Goal: Navigation & Orientation: Find specific page/section

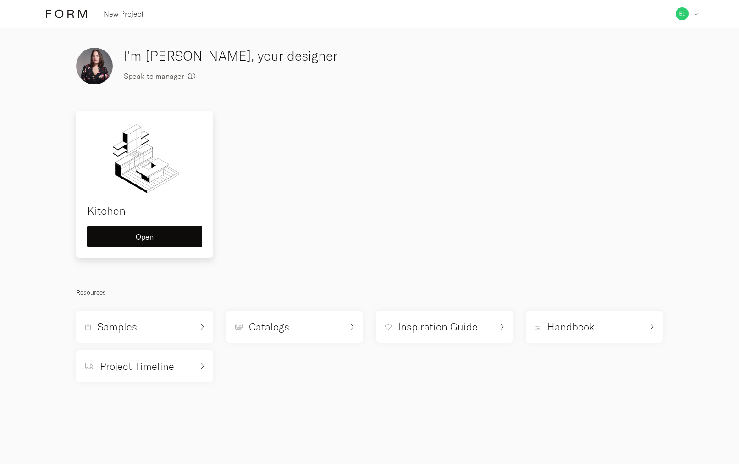
click at [171, 225] on div "Kitchen Open" at bounding box center [144, 184] width 137 height 147
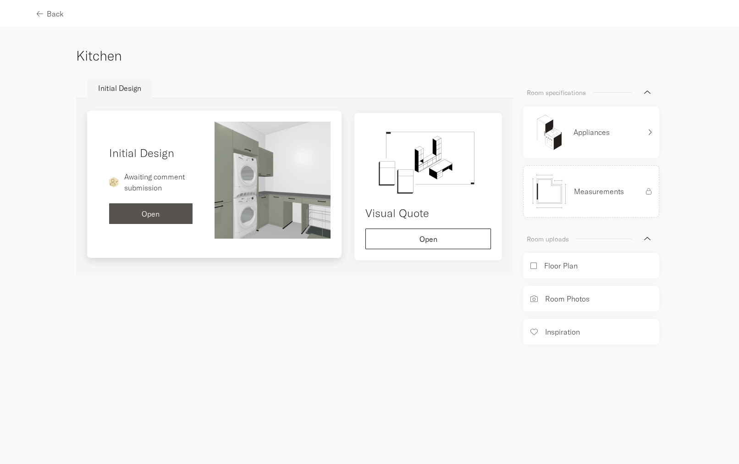
click at [161, 213] on div "Open" at bounding box center [150, 213] width 69 height 7
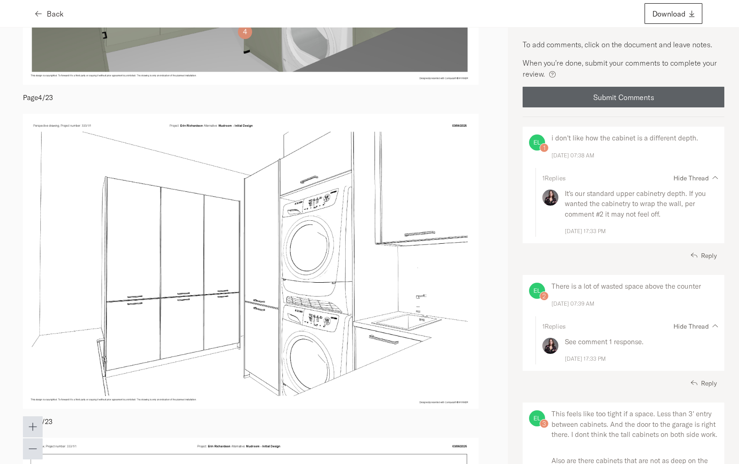
click at [52, 11] on span "Back" at bounding box center [55, 13] width 17 height 7
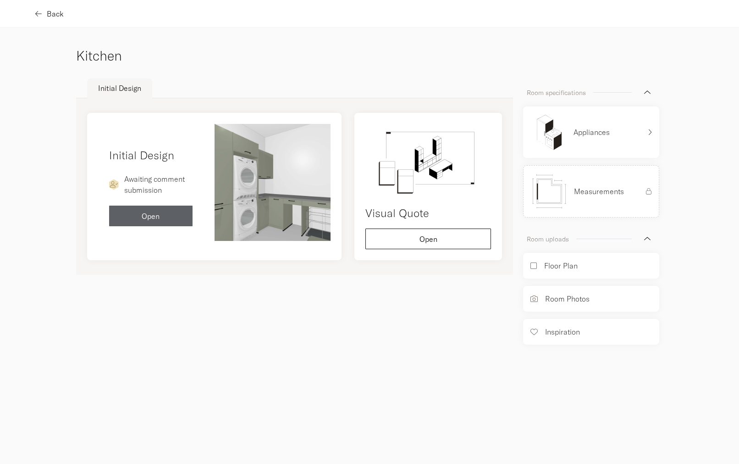
click at [50, 12] on span "Back" at bounding box center [55, 13] width 17 height 7
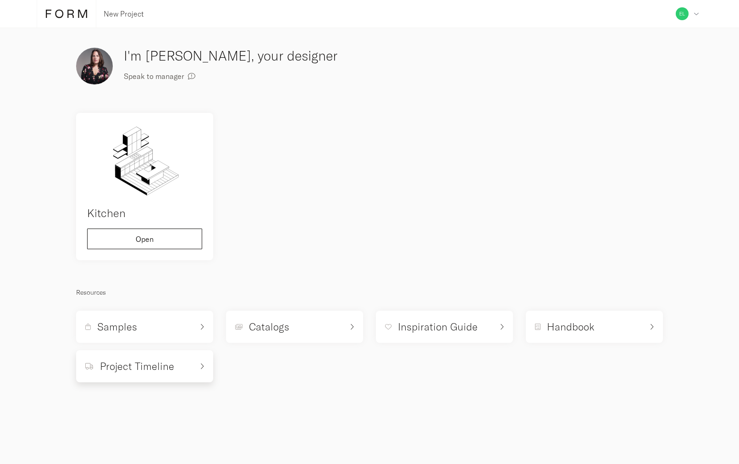
click at [145, 366] on h5 "Project Timeline" at bounding box center [137, 366] width 74 height 14
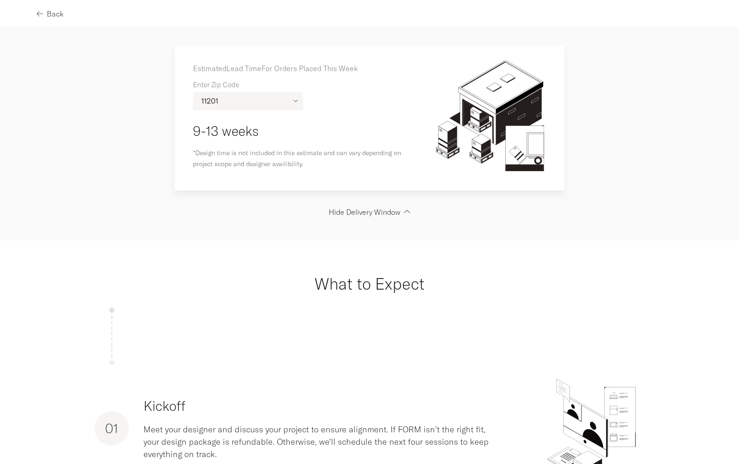
click at [234, 100] on input "11201" at bounding box center [248, 100] width 109 height 17
type input "22207"
click at [56, 18] on button "Back" at bounding box center [50, 13] width 27 height 21
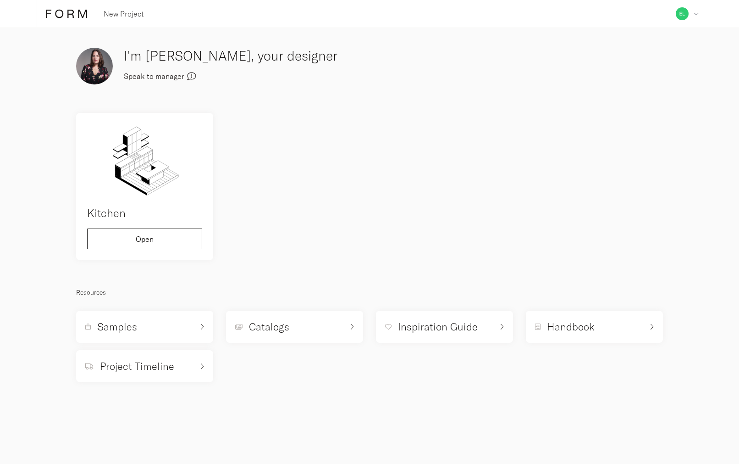
click at [163, 75] on span "Speak to manager" at bounding box center [154, 75] width 61 height 7
click at [689, 15] on div "Address Collaborators Profile Deposits Log out" at bounding box center [687, 14] width 30 height 28
click at [645, 62] on span "Collaborators" at bounding box center [650, 63] width 45 height 7
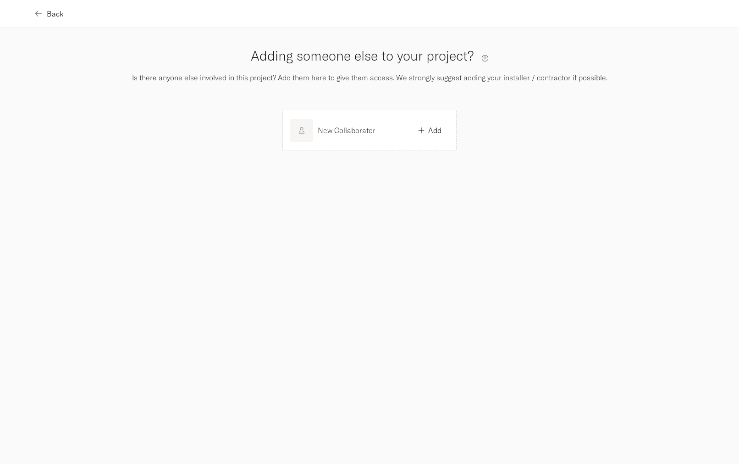
click at [52, 16] on span "Back" at bounding box center [55, 13] width 17 height 7
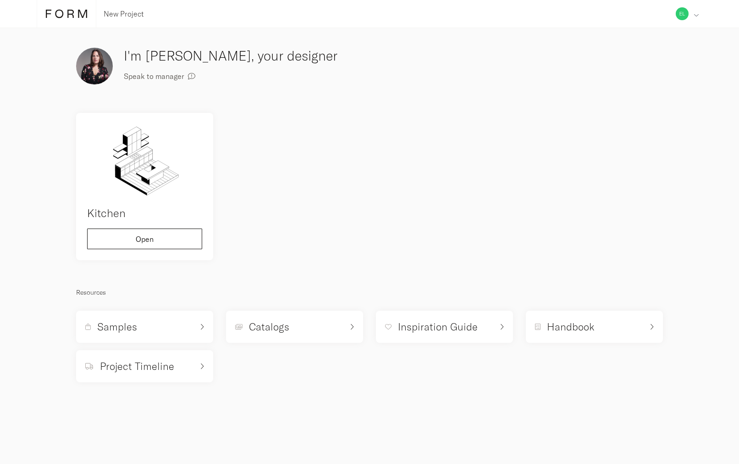
click at [696, 18] on div "Address Collaborators Profile Deposits Log out" at bounding box center [687, 14] width 30 height 28
click at [648, 110] on span "Deposits" at bounding box center [642, 111] width 29 height 7
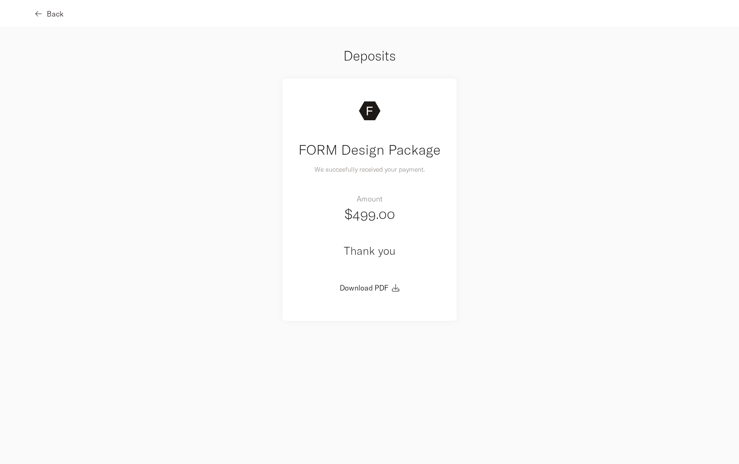
click at [58, 18] on button "Back" at bounding box center [50, 13] width 27 height 21
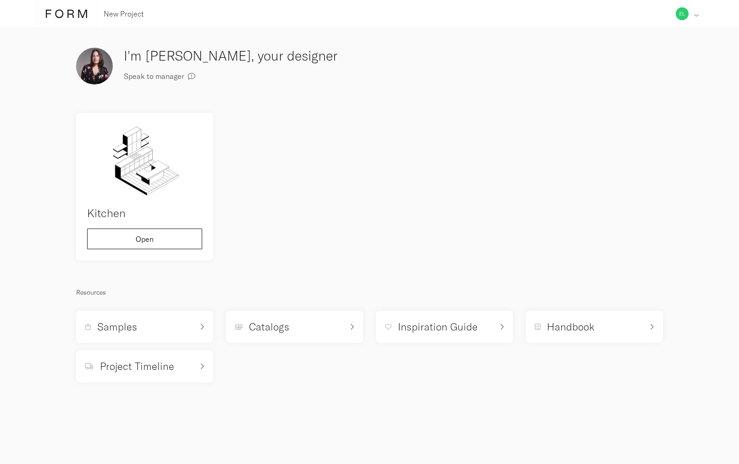
click at [689, 16] on div "Address Collaborators Profile Deposits Log out" at bounding box center [687, 14] width 30 height 28
click at [453, 93] on div "I'm [PERSON_NAME], your designer Speak to manager Kitchen Open Resources Sample…" at bounding box center [370, 213] width 600 height 349
click at [64, 13] on icon at bounding box center [66, 14] width 41 height 10
